Goal: Transaction & Acquisition: Book appointment/travel/reservation

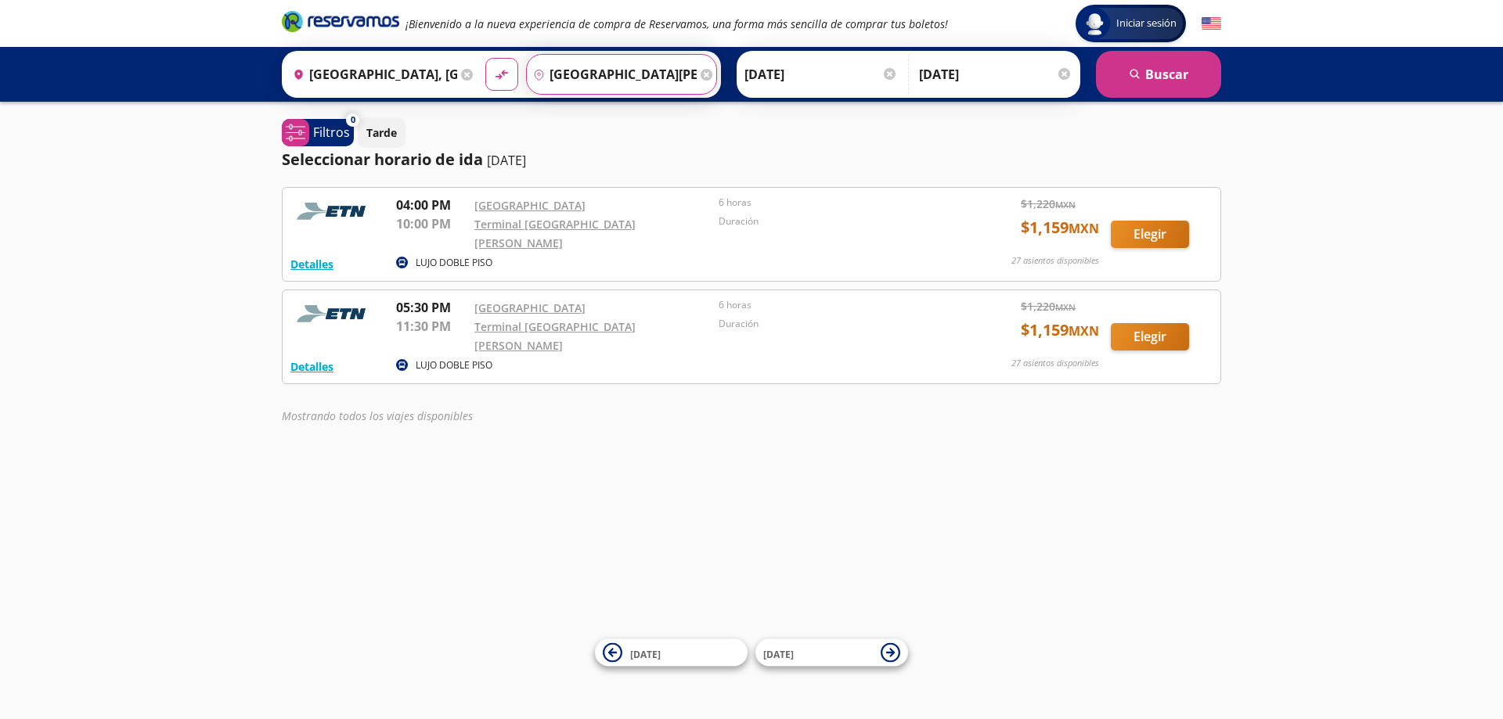
click at [577, 72] on input "[GEOGRAPHIC_DATA][PERSON_NAME], [GEOGRAPHIC_DATA]" at bounding box center [612, 74] width 171 height 39
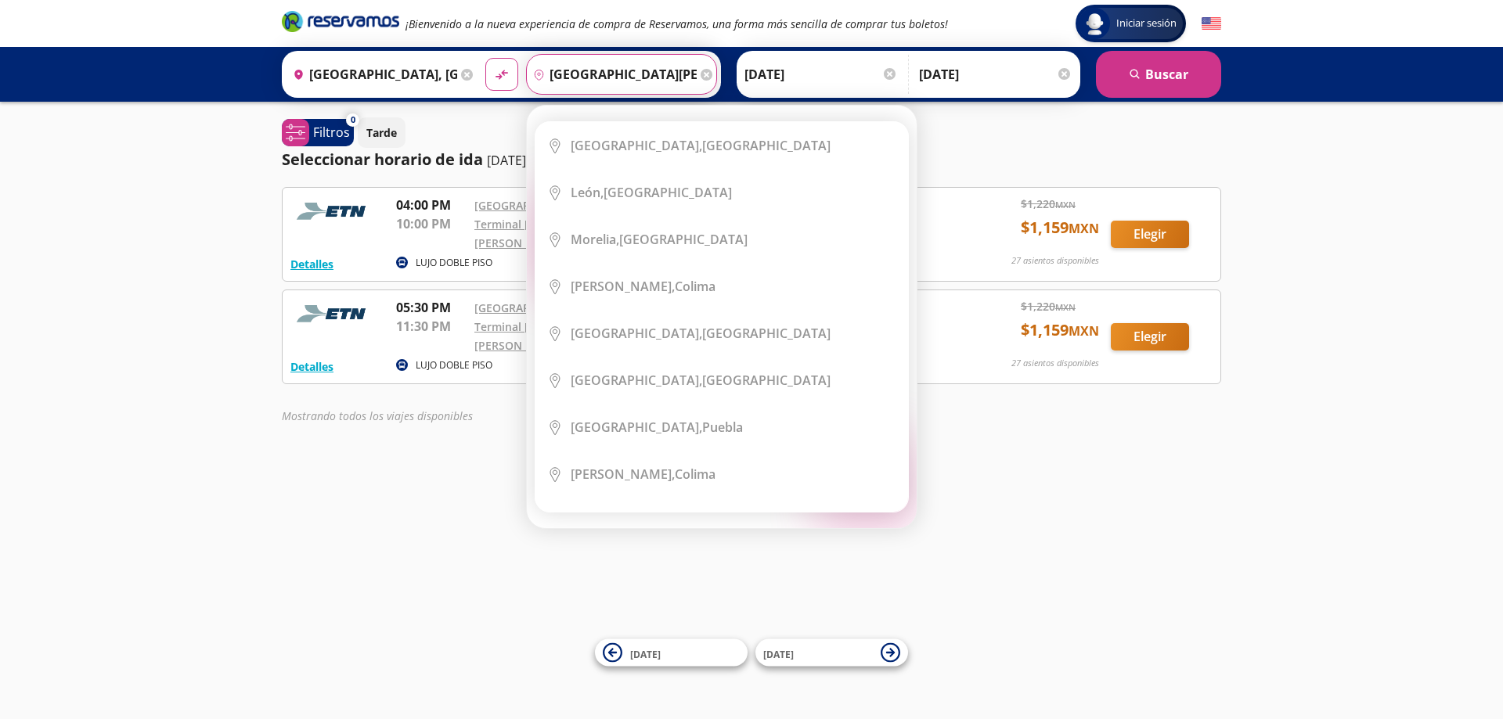
click at [549, 72] on input "[GEOGRAPHIC_DATA][PERSON_NAME], [GEOGRAPHIC_DATA]" at bounding box center [612, 74] width 171 height 39
drag, startPoint x: 549, startPoint y: 72, endPoint x: 702, endPoint y: 111, distance: 157.6
click at [702, 95] on div "Destino pin-outline [GEOGRAPHIC_DATA][PERSON_NAME], [GEOGRAPHIC_DATA] Elige tu …" at bounding box center [622, 74] width 192 height 41
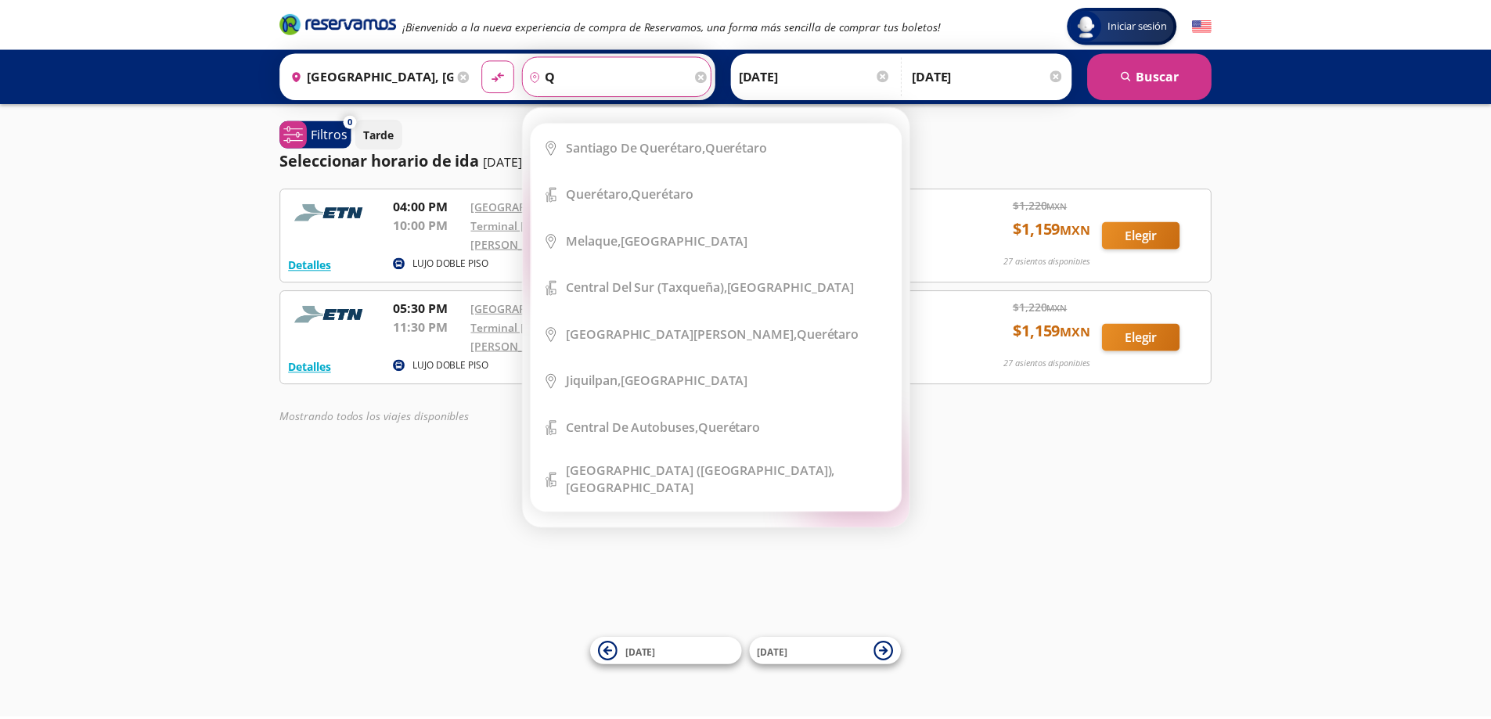
scroll to position [0, 0]
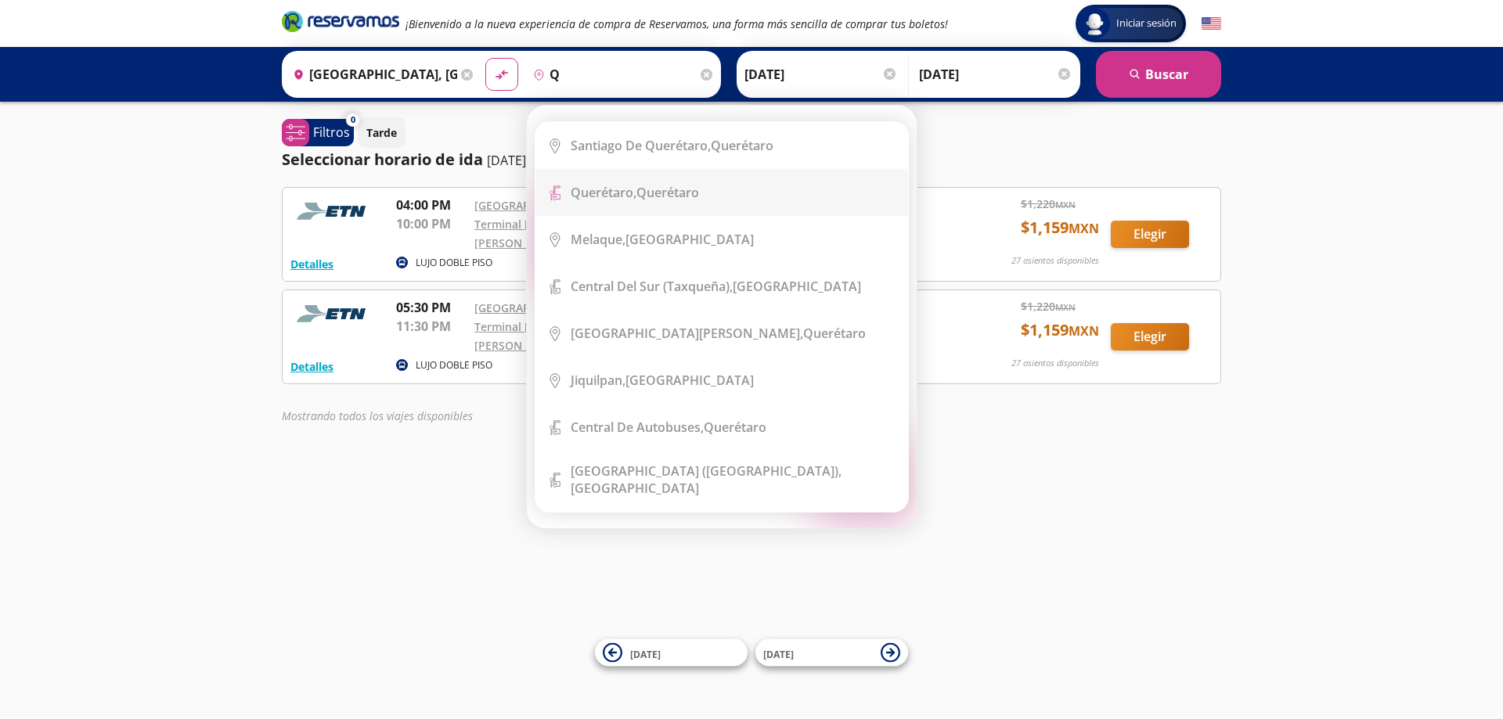
click at [622, 190] on b "Querétaro," at bounding box center [604, 192] width 66 height 17
type input "Querétaro, Querétaro"
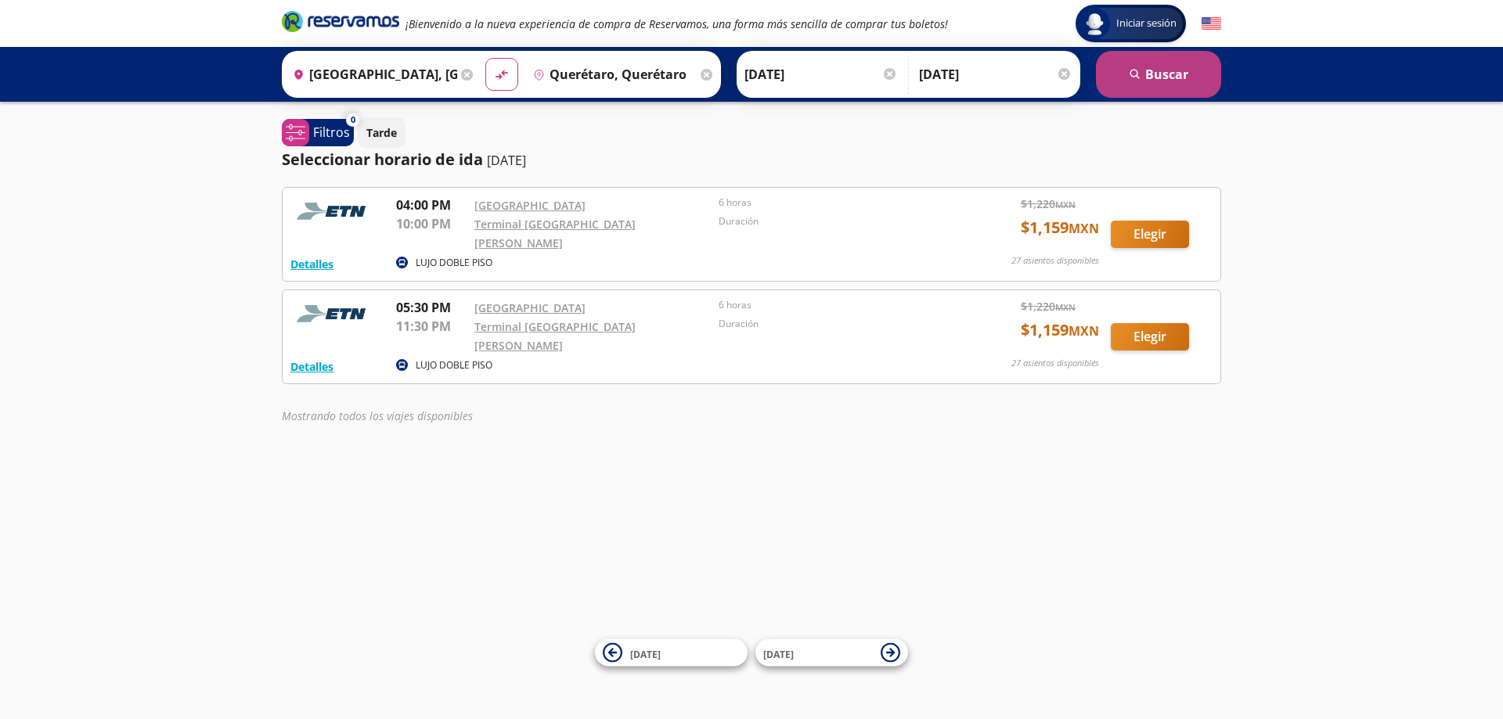
click at [1131, 75] on icon "submit" at bounding box center [1133, 73] width 9 height 9
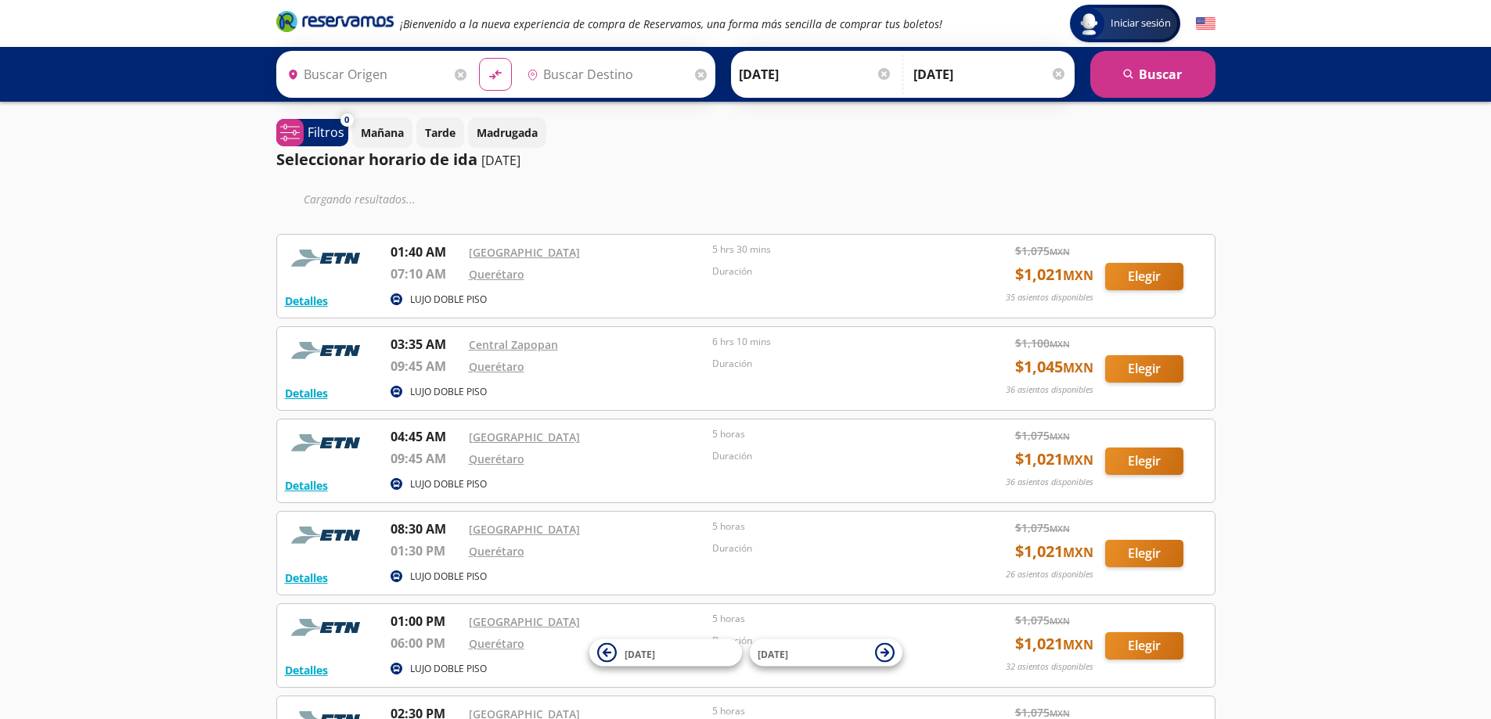
type input "[GEOGRAPHIC_DATA], [GEOGRAPHIC_DATA]"
type input "Querétaro, Querétaro"
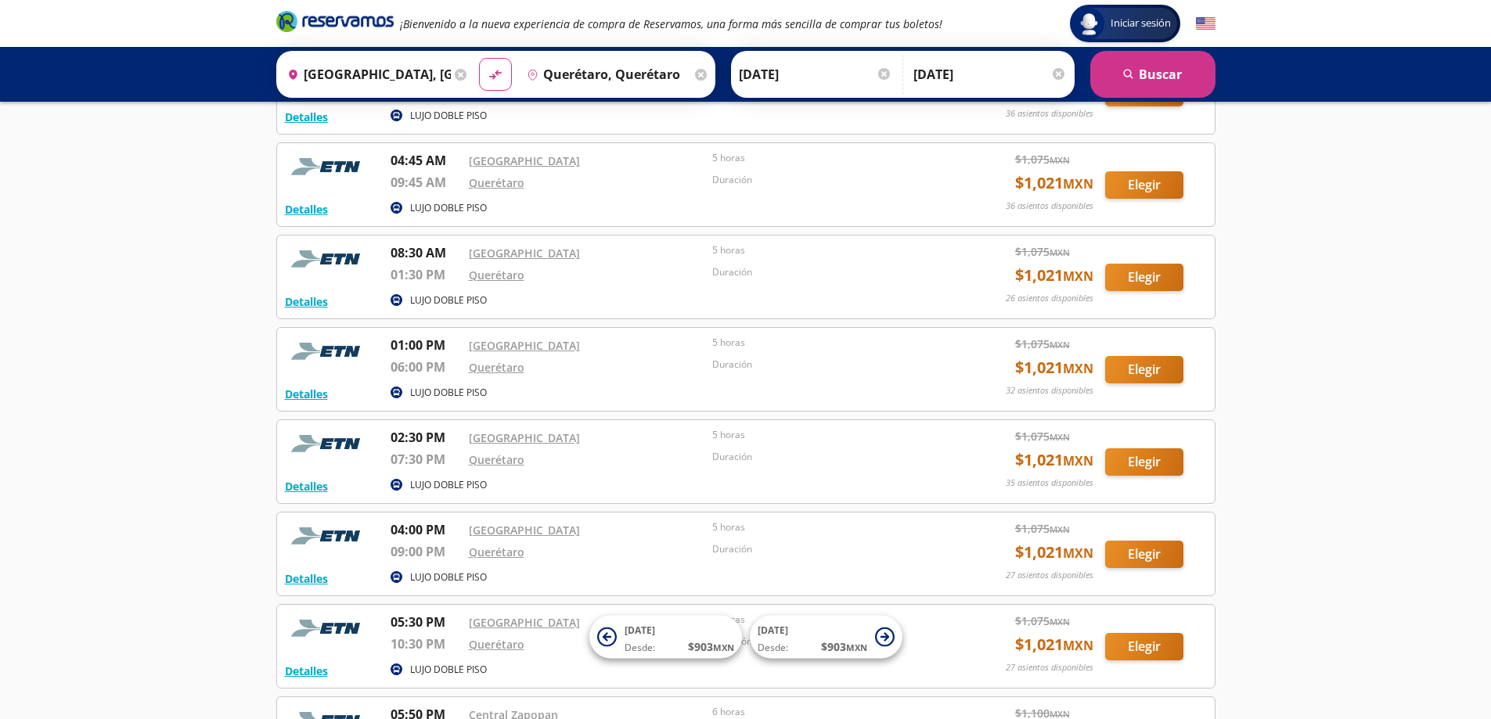
scroll to position [235, 0]
